Goal: Task Accomplishment & Management: Use online tool/utility

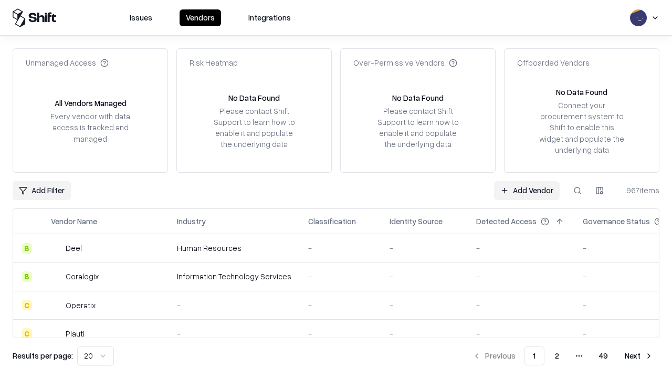
click at [526, 190] on link "Add Vendor" at bounding box center [527, 190] width 66 height 19
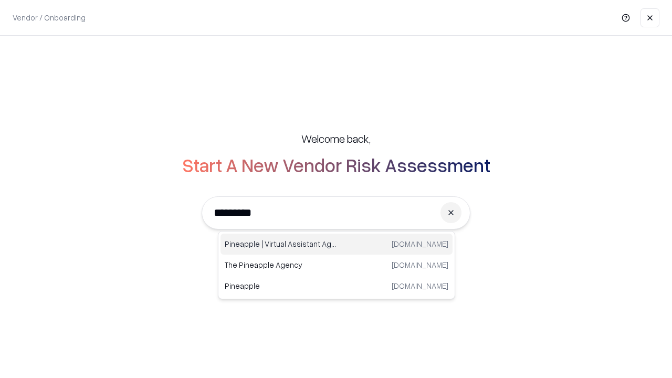
click at [336, 244] on div "Pineapple | Virtual Assistant Agency [DOMAIN_NAME]" at bounding box center [336, 244] width 232 height 21
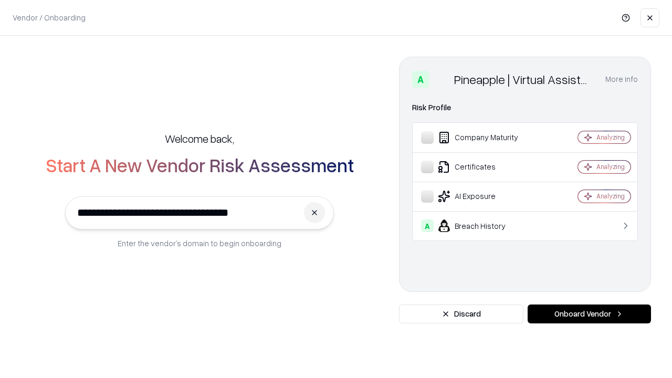
type input "**********"
click at [589, 314] on button "Onboard Vendor" at bounding box center [588, 313] width 123 height 19
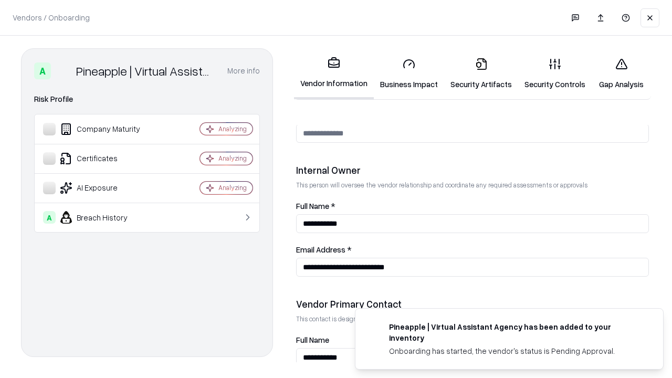
scroll to position [544, 0]
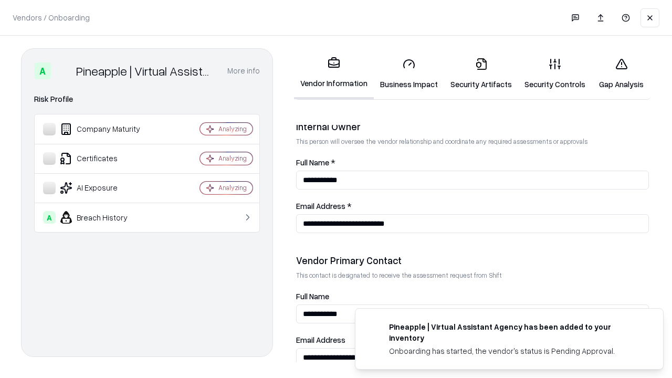
click at [409, 73] on link "Business Impact" at bounding box center [409, 73] width 70 height 49
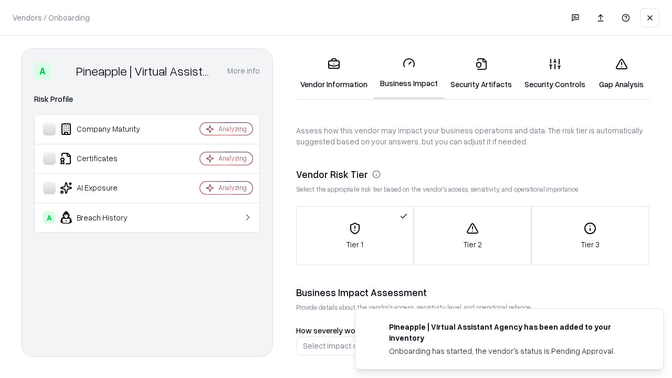
click at [621, 73] on link "Gap Analysis" at bounding box center [620, 73] width 59 height 49
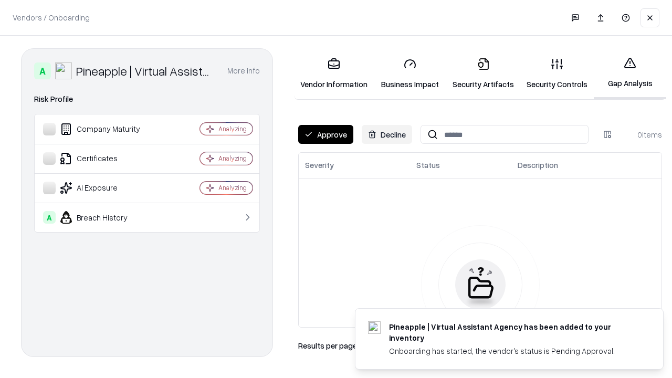
click at [325, 134] on button "Approve" at bounding box center [325, 134] width 55 height 19
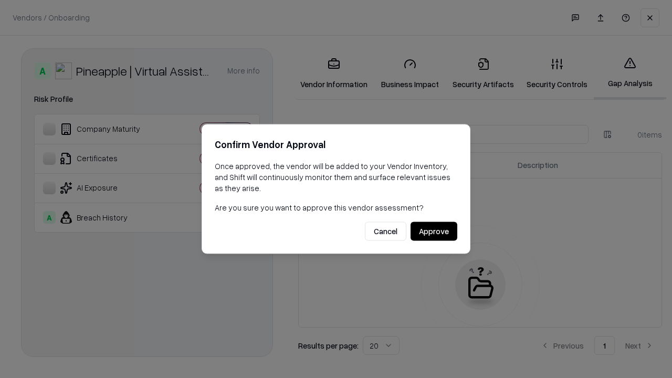
click at [434, 231] on button "Approve" at bounding box center [433, 231] width 47 height 19
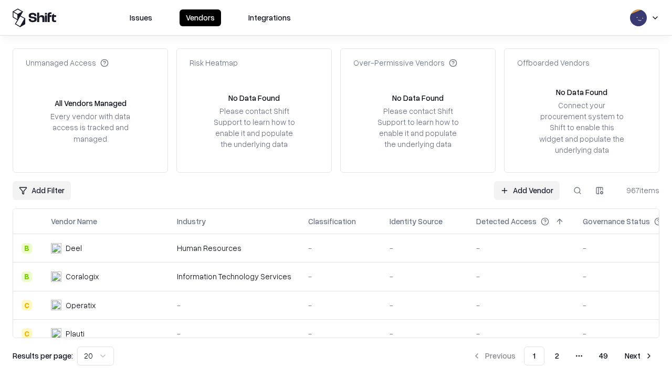
type input "**********"
click at [526, 190] on link "Add Vendor" at bounding box center [527, 190] width 66 height 19
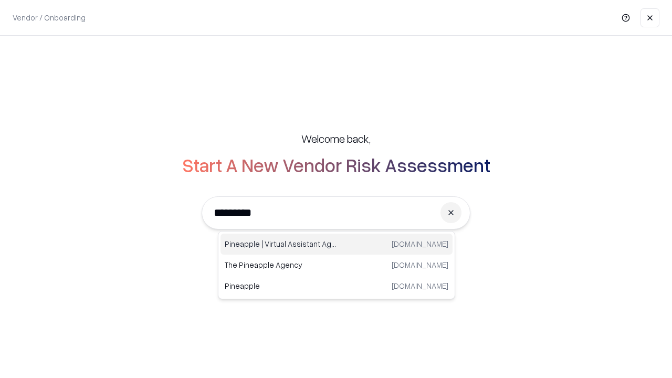
click at [336, 244] on div "Pineapple | Virtual Assistant Agency [DOMAIN_NAME]" at bounding box center [336, 244] width 232 height 21
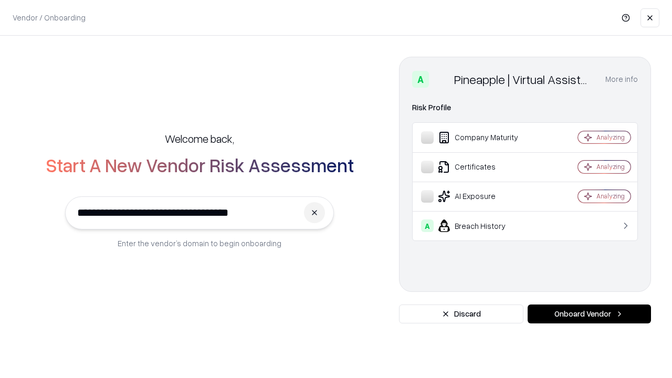
type input "**********"
click at [589, 314] on button "Onboard Vendor" at bounding box center [588, 313] width 123 height 19
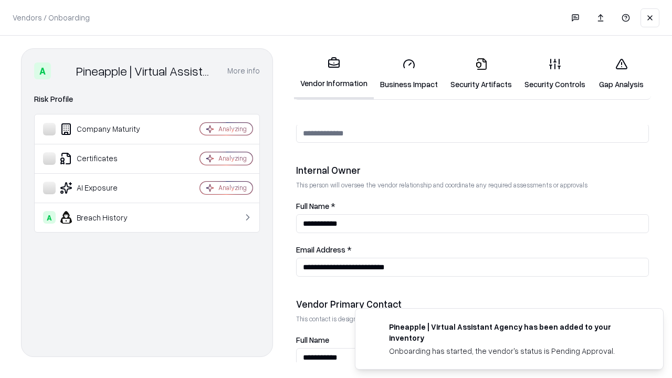
scroll to position [544, 0]
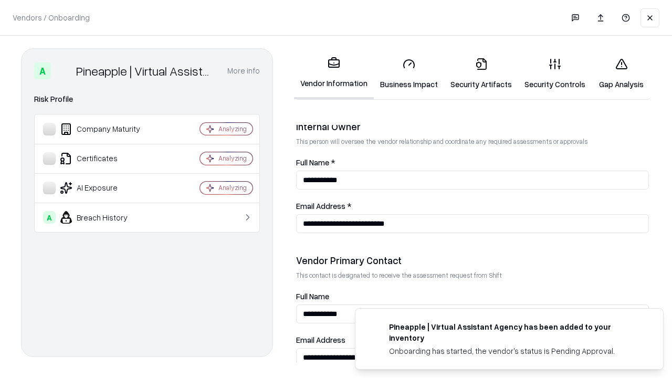
click at [621, 73] on link "Gap Analysis" at bounding box center [620, 73] width 59 height 49
